Goal: Book appointment/travel/reservation

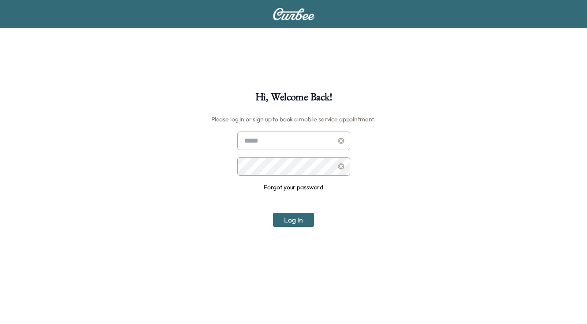
type input "**********"
click at [292, 218] on button "Log In" at bounding box center [293, 220] width 41 height 14
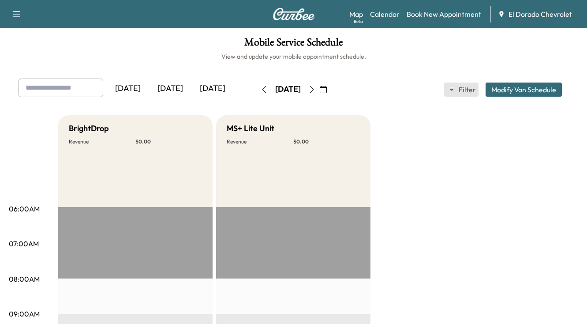
click at [453, 90] on icon "button" at bounding box center [451, 89] width 7 height 7
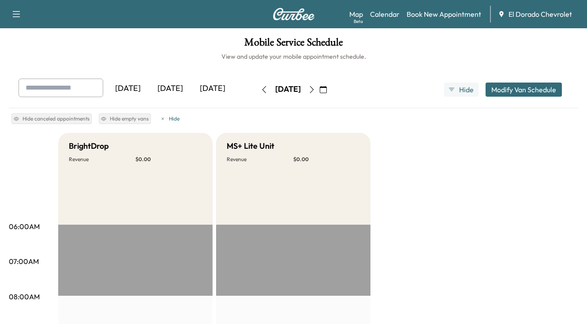
click at [19, 16] on icon "button" at bounding box center [16, 14] width 11 height 11
click at [58, 21] on div "Support Log Out Map Beta Calendar Book New Appointment El Dorado Chevrolet" at bounding box center [293, 14] width 587 height 28
click at [435, 15] on link "Book New Appointment" at bounding box center [444, 14] width 75 height 11
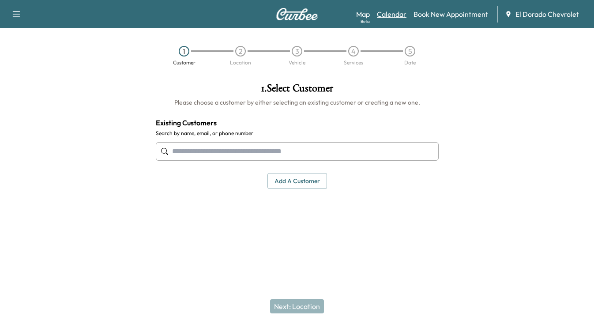
click at [397, 12] on link "Calendar" at bounding box center [392, 14] width 30 height 11
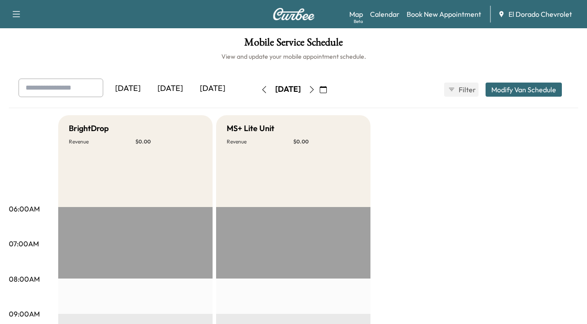
click at [530, 87] on button "Modify Van Schedule" at bounding box center [524, 90] width 76 height 14
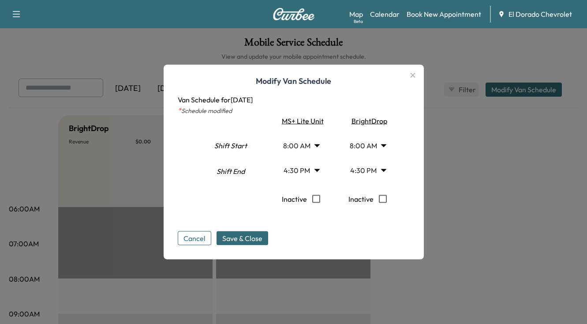
click at [415, 76] on icon "button" at bounding box center [412, 75] width 5 height 5
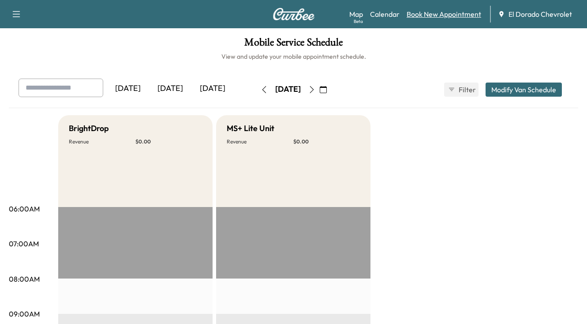
click at [453, 9] on link "Book New Appointment" at bounding box center [444, 14] width 75 height 11
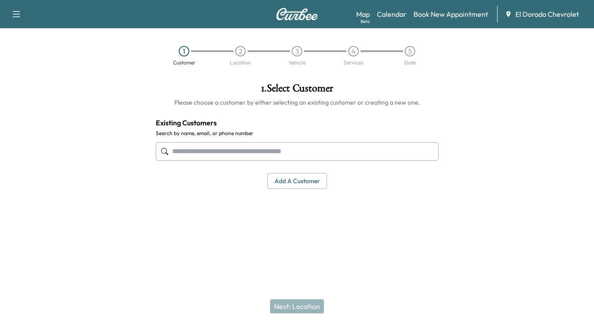
click at [303, 156] on input "text" at bounding box center [297, 151] width 283 height 19
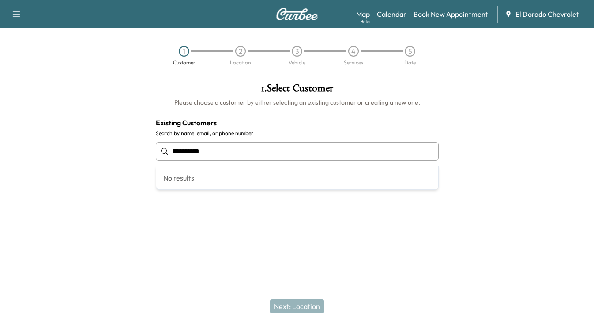
click at [189, 180] on div "No results" at bounding box center [297, 177] width 282 height 23
drag, startPoint x: 223, startPoint y: 157, endPoint x: 169, endPoint y: 152, distance: 53.6
click at [169, 152] on div "**********" at bounding box center [297, 151] width 283 height 29
type input "*"
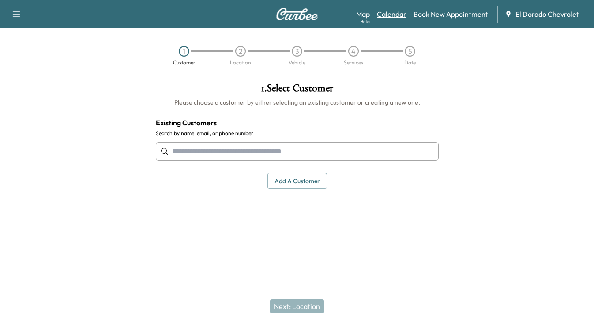
click at [391, 15] on link "Calendar" at bounding box center [392, 14] width 30 height 11
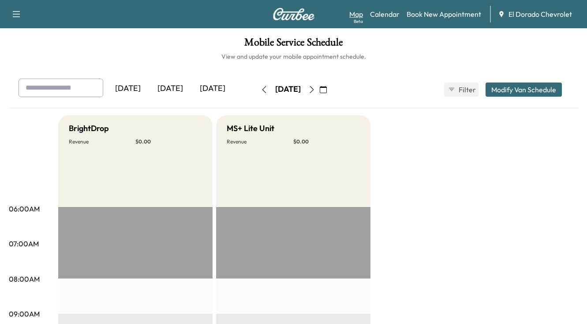
click at [358, 15] on link "Map Beta" at bounding box center [357, 14] width 14 height 11
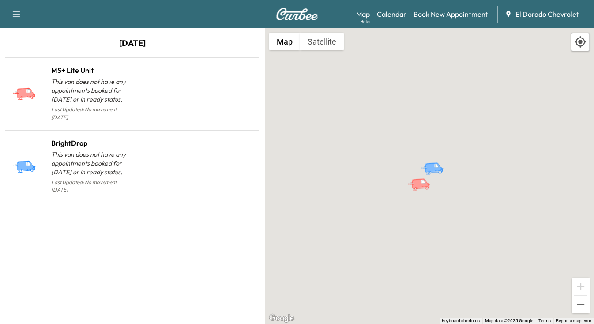
click at [13, 9] on icon "button" at bounding box center [16, 14] width 11 height 11
click at [71, 16] on div "Support Log Out Map Beta Calendar Book New Appointment El Dorado Chevrolet" at bounding box center [297, 14] width 594 height 28
